Goal: Transaction & Acquisition: Purchase product/service

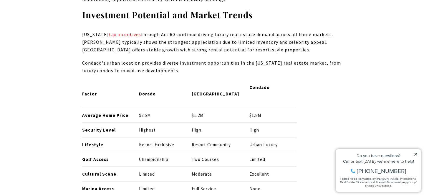
scroll to position [2269, 0]
drag, startPoint x: 193, startPoint y: 39, endPoint x: 227, endPoint y: 40, distance: 33.6
click at [227, 80] on th "Palmas del Mar" at bounding box center [215, 94] width 57 height 28
copy p "Palmas del Mar"
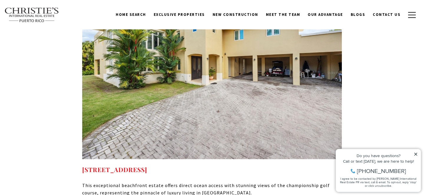
scroll to position [3015, 0]
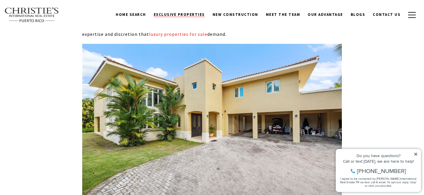
click at [190, 13] on span "Exclusive Properties" at bounding box center [179, 14] width 51 height 5
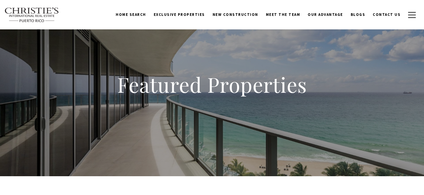
type input "**********"
type input "*********"
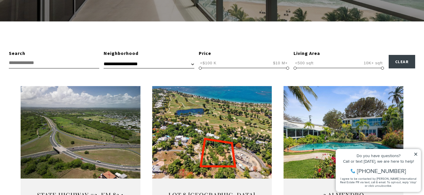
scroll to position [161, 0]
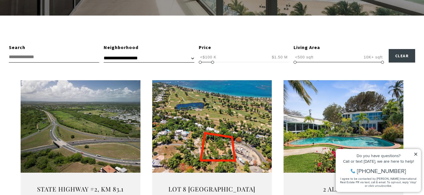
type input "**********"
drag, startPoint x: 287, startPoint y: 62, endPoint x: 210, endPoint y: 64, distance: 77.4
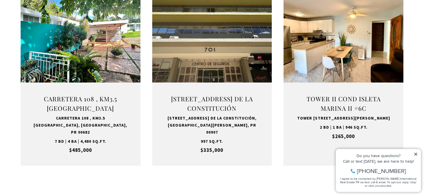
scroll to position [442, 0]
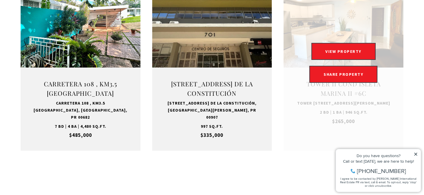
click at [304, 121] on link "Open this option" at bounding box center [343, 63] width 120 height 176
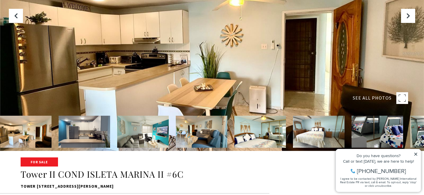
scroll to position [45, 0]
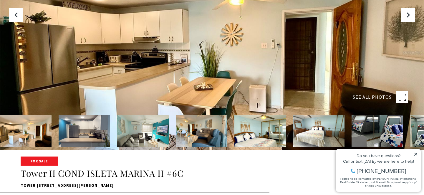
click at [395, 128] on img at bounding box center [376, 131] width 51 height 32
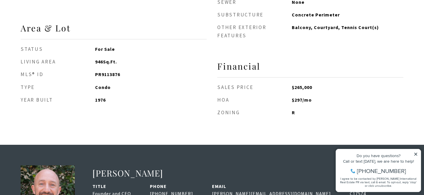
scroll to position [607, 0]
